Goal: Transaction & Acquisition: Subscribe to service/newsletter

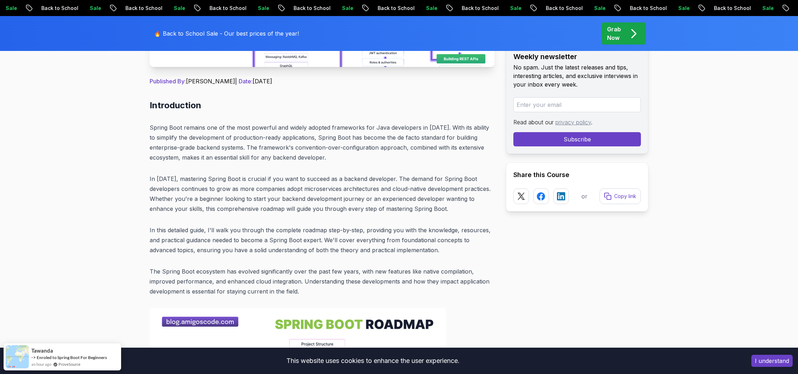
scroll to position [280, 0]
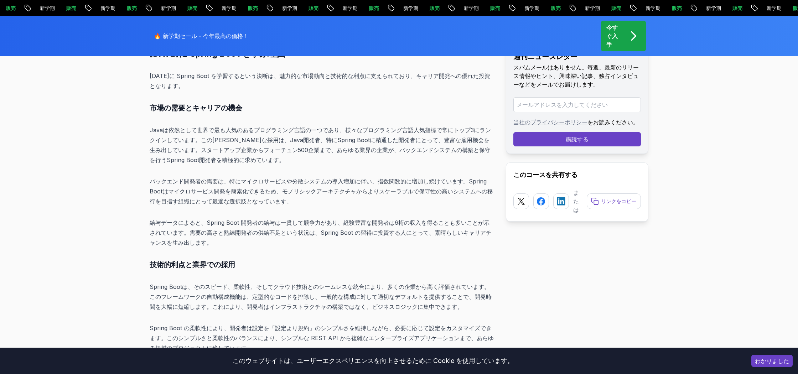
scroll to position [1892, 0]
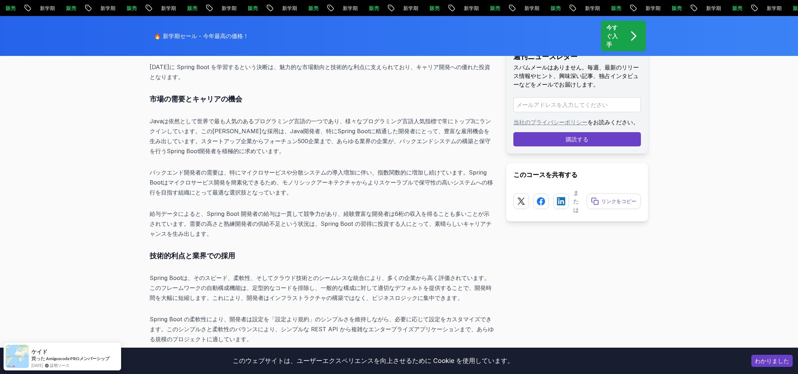
click at [623, 31] on div "今すぐ入手" at bounding box center [623, 36] width 34 height 26
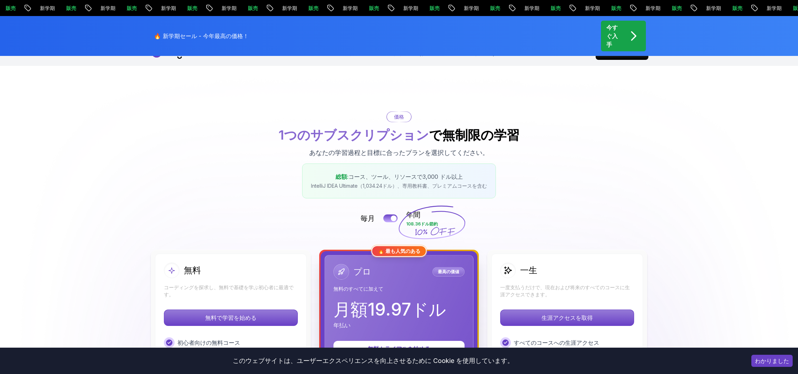
scroll to position [23, 0]
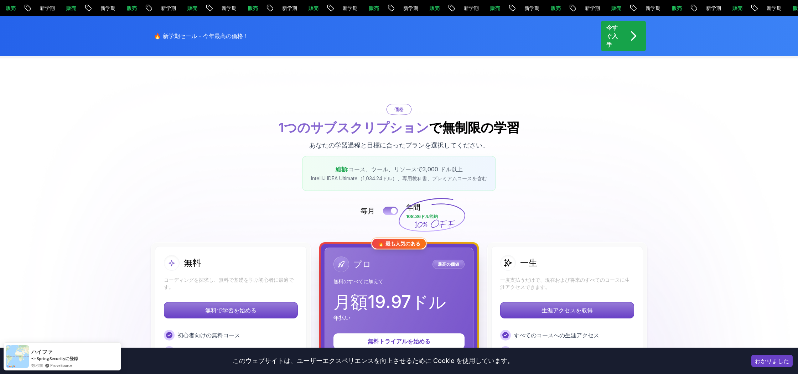
click at [392, 210] on div at bounding box center [394, 211] width 6 height 6
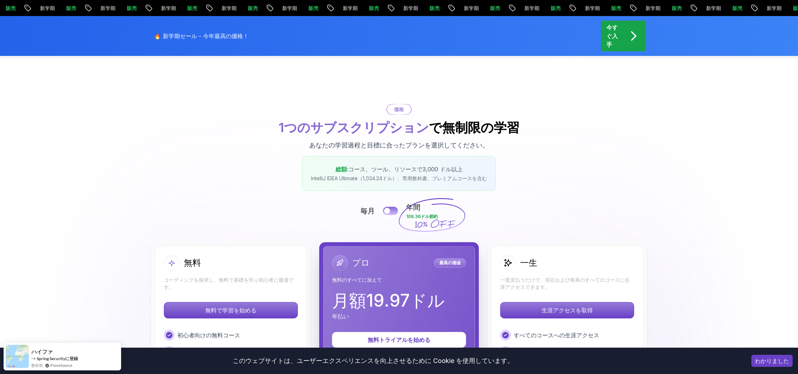
click at [392, 210] on button at bounding box center [390, 211] width 15 height 8
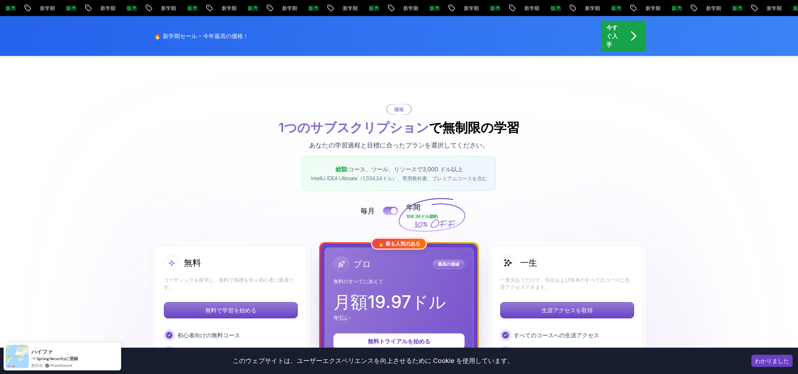
click at [392, 210] on div at bounding box center [394, 211] width 6 height 6
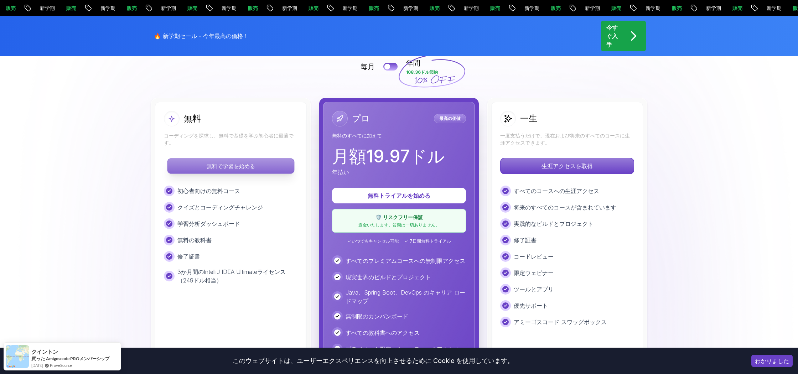
scroll to position [160, 0]
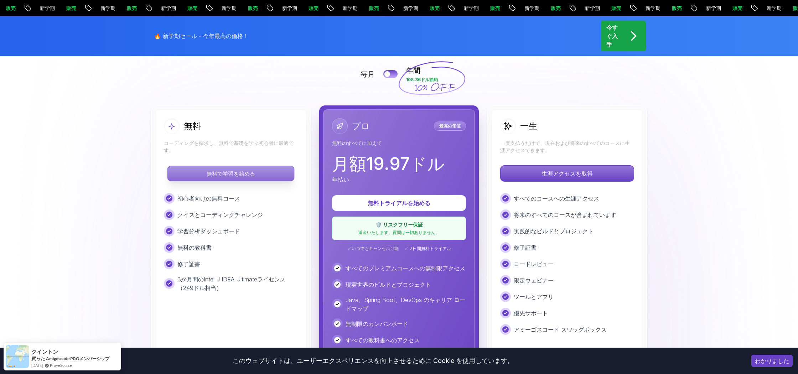
click at [246, 168] on p "無料で学習を始める" at bounding box center [230, 173] width 126 height 15
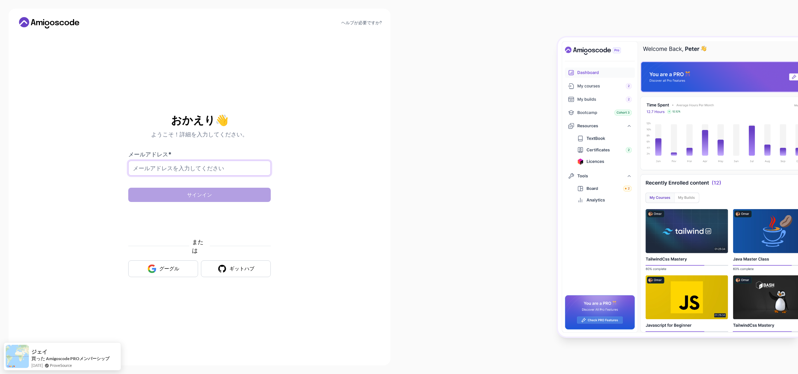
click at [183, 166] on input "メールアドレス *" at bounding box center [199, 168] width 142 height 15
click at [226, 132] on font "ようこそ！詳細を入力してください。" at bounding box center [199, 134] width 97 height 7
